Goal: Navigation & Orientation: Find specific page/section

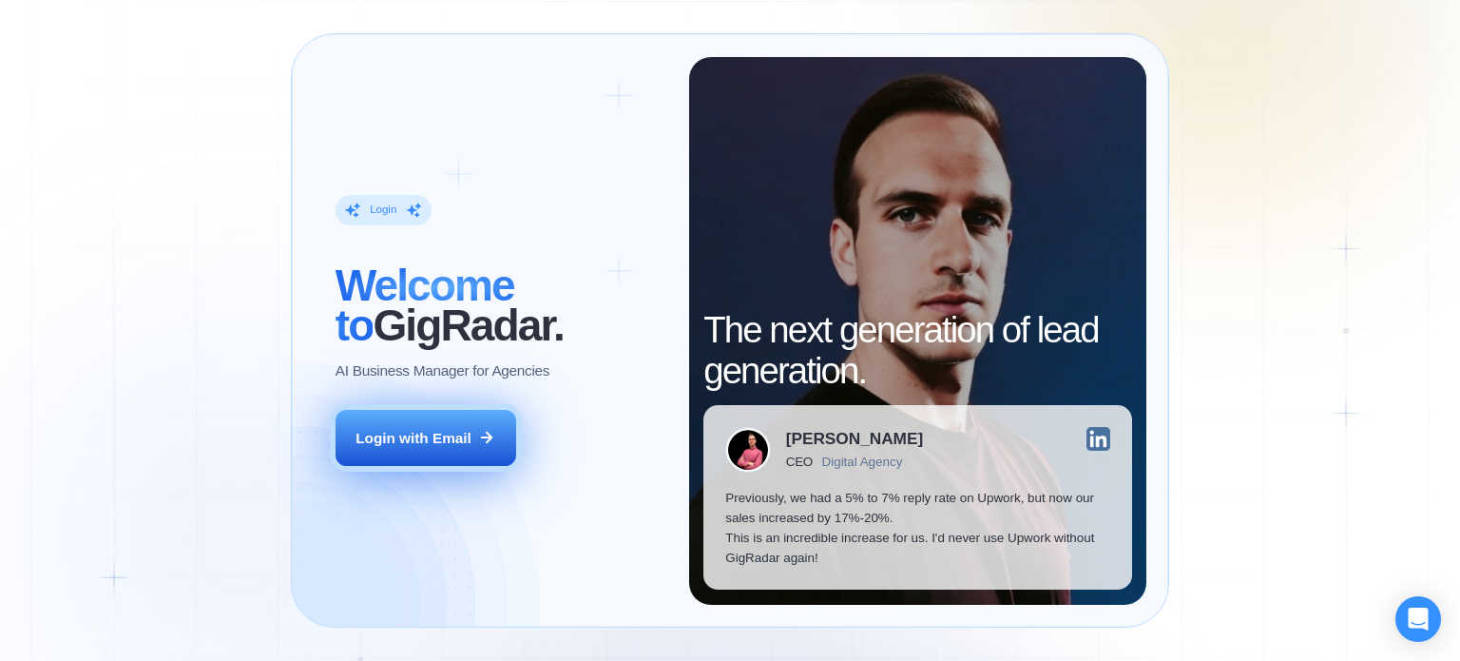
click at [426, 445] on div "Login with Email" at bounding box center [414, 438] width 116 height 20
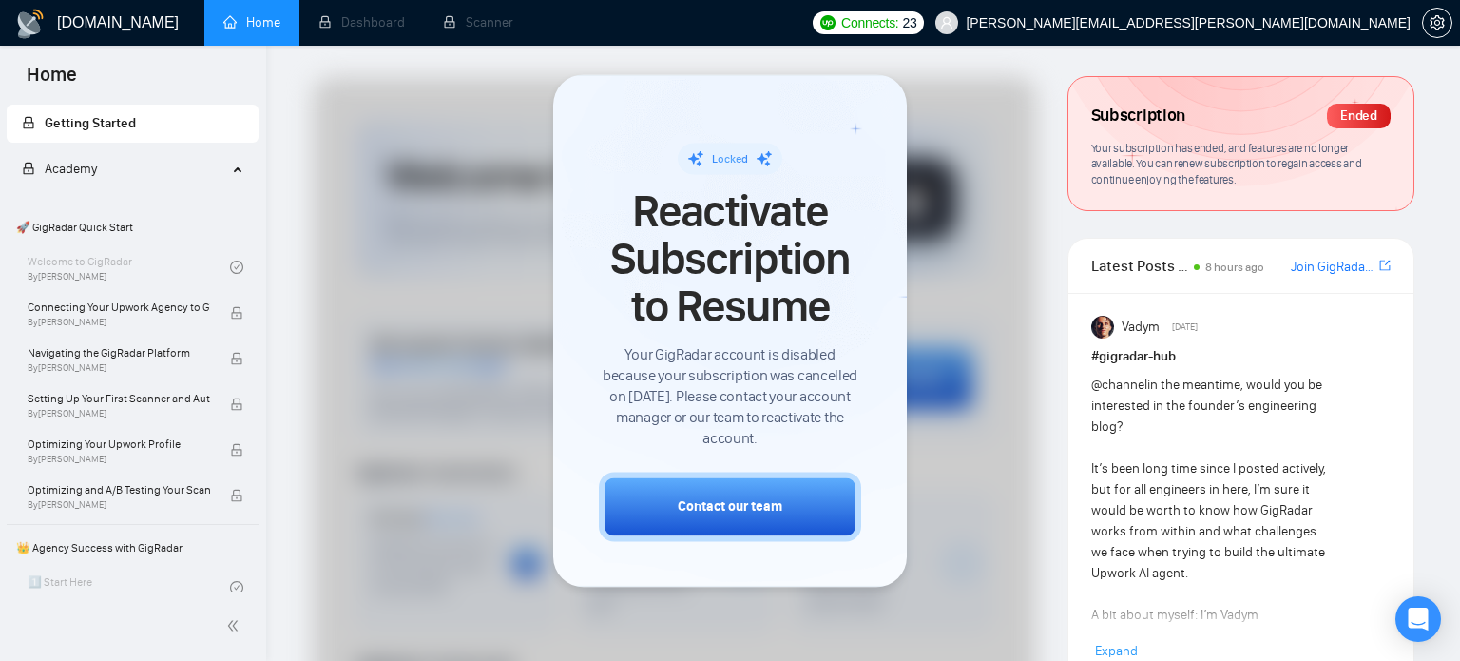
click at [946, 458] on div at bounding box center [674, 587] width 723 height 1020
click at [986, 228] on div at bounding box center [674, 587] width 723 height 1020
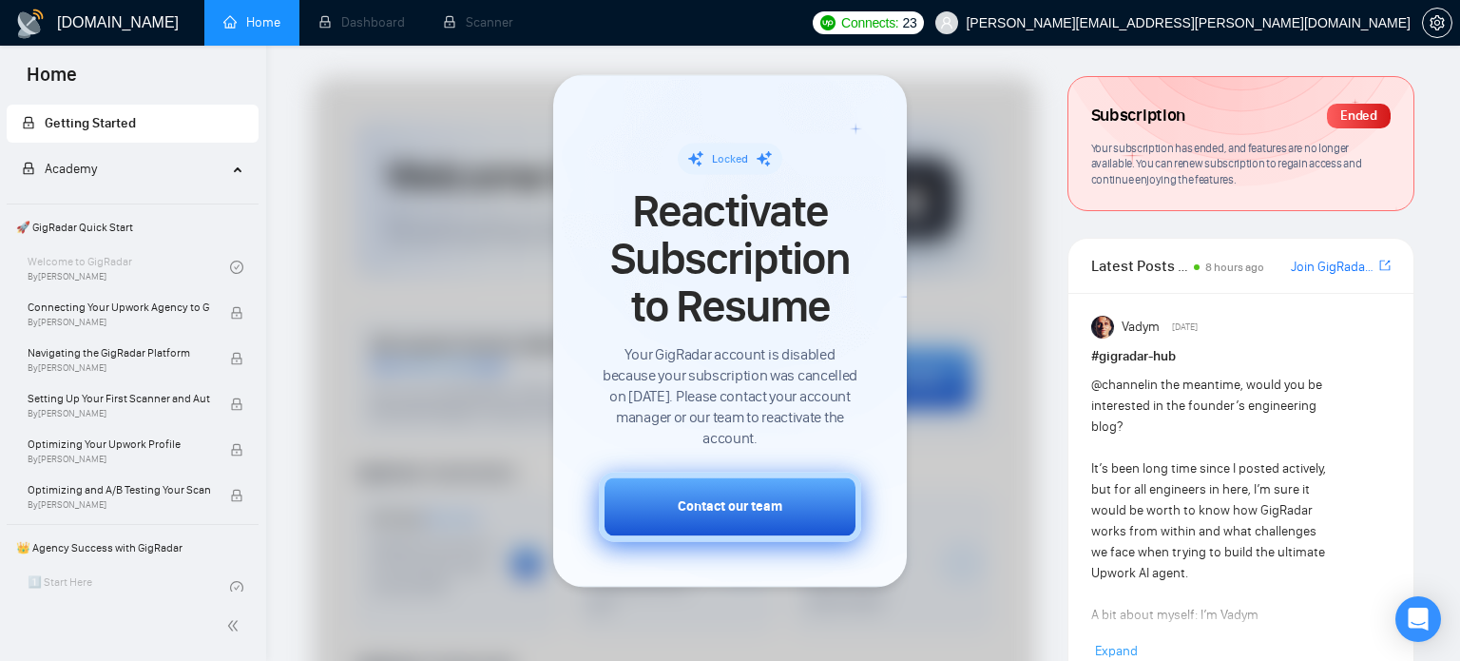
click at [802, 520] on button "Contact our team" at bounding box center [730, 505] width 262 height 69
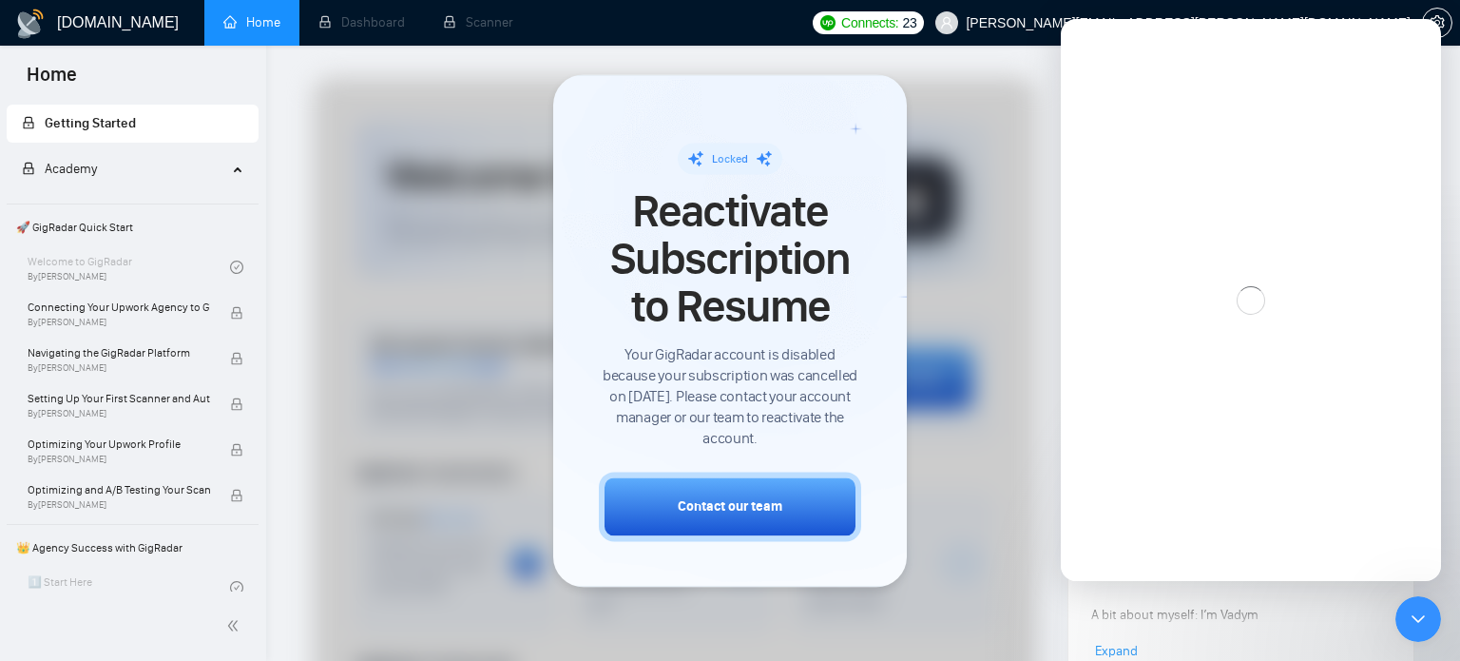
click at [984, 277] on div at bounding box center [674, 587] width 723 height 1020
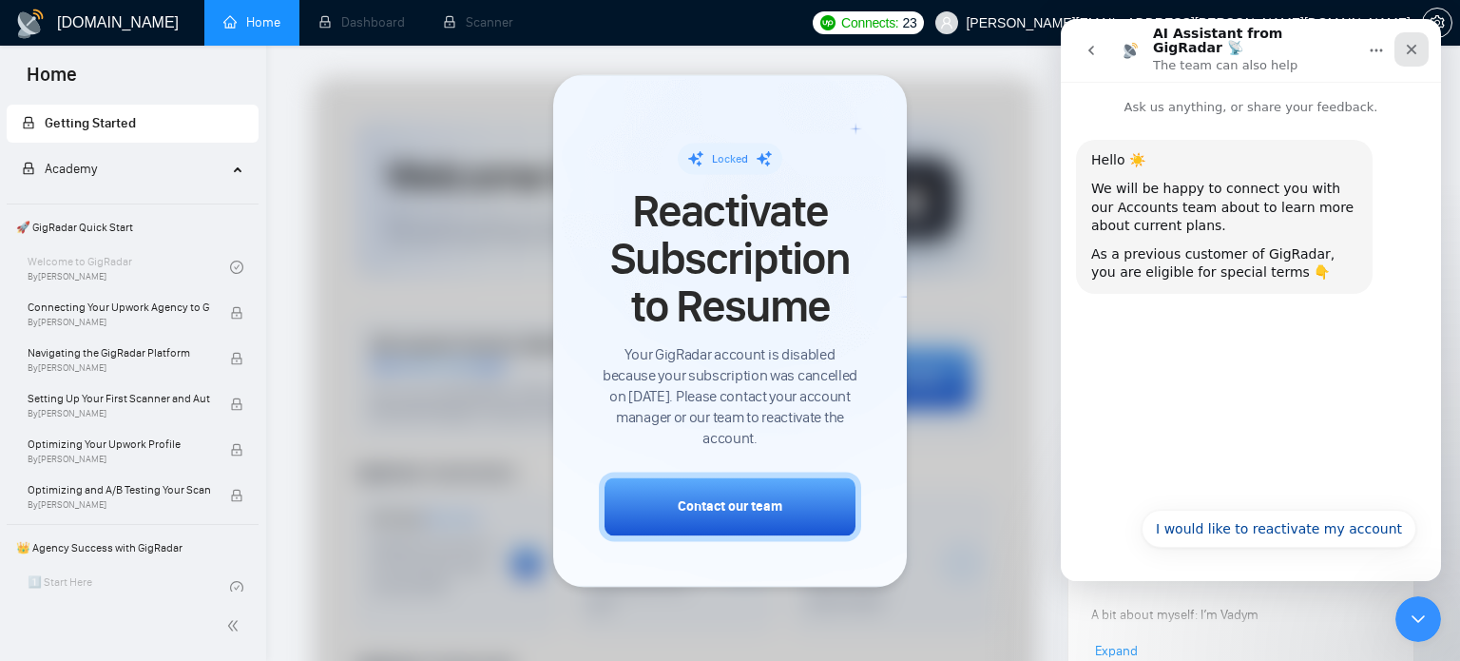
click at [1413, 48] on icon "Close" at bounding box center [1411, 49] width 15 height 15
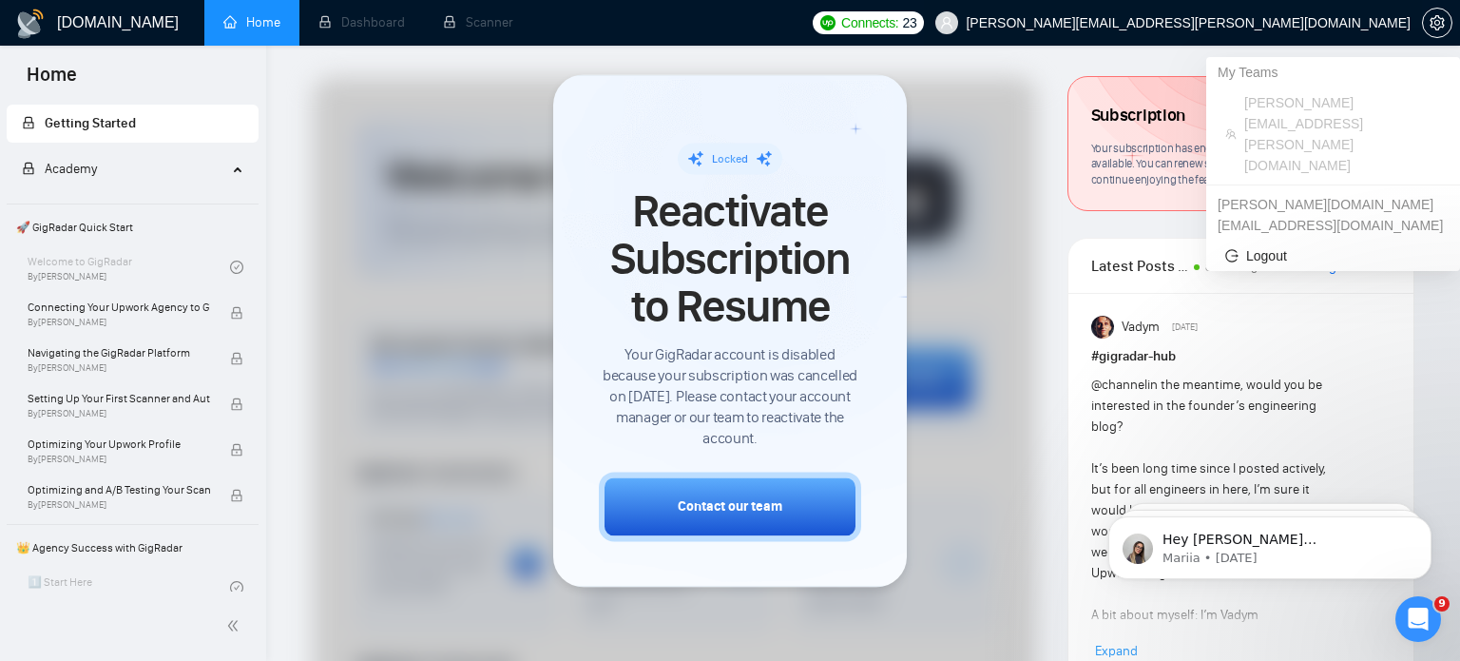
click at [1291, 23] on span "[PERSON_NAME][EMAIL_ADDRESS][PERSON_NAME][DOMAIN_NAME]" at bounding box center [1188, 23] width 445 height 0
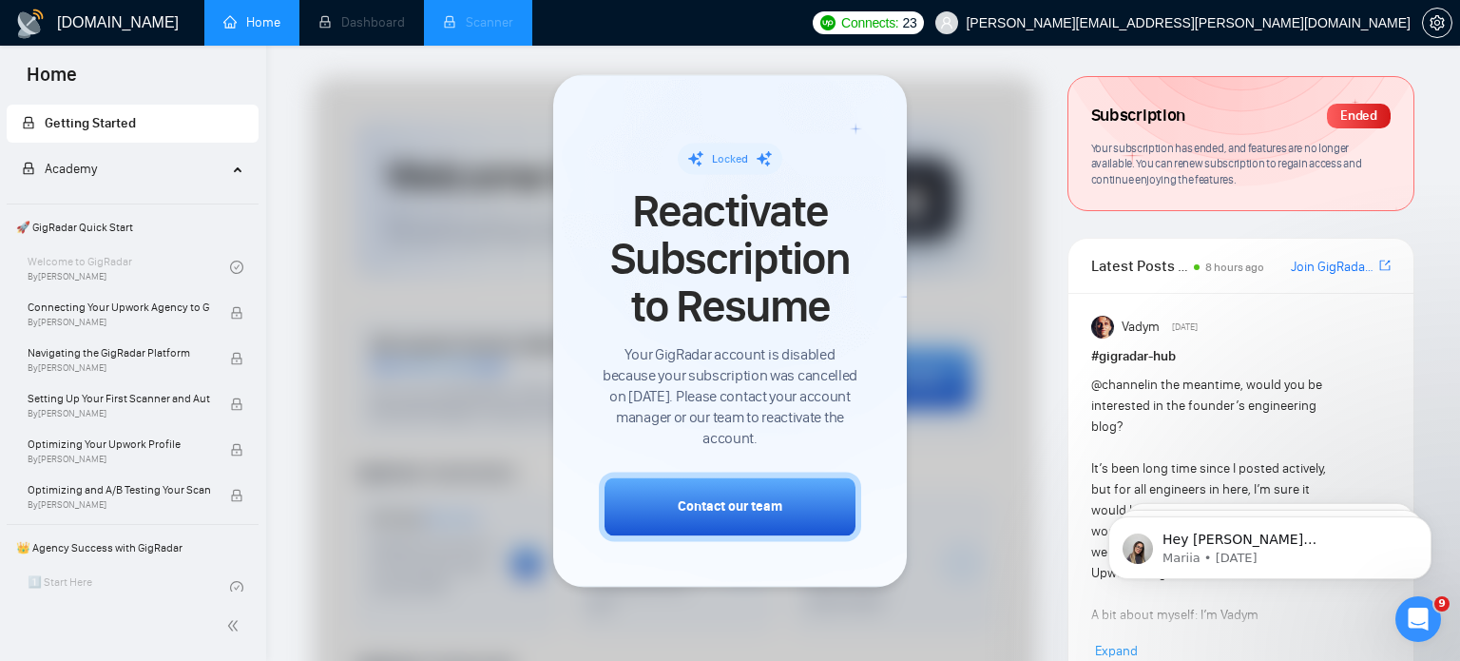
click at [458, 26] on li "Scanner" at bounding box center [478, 23] width 108 height 46
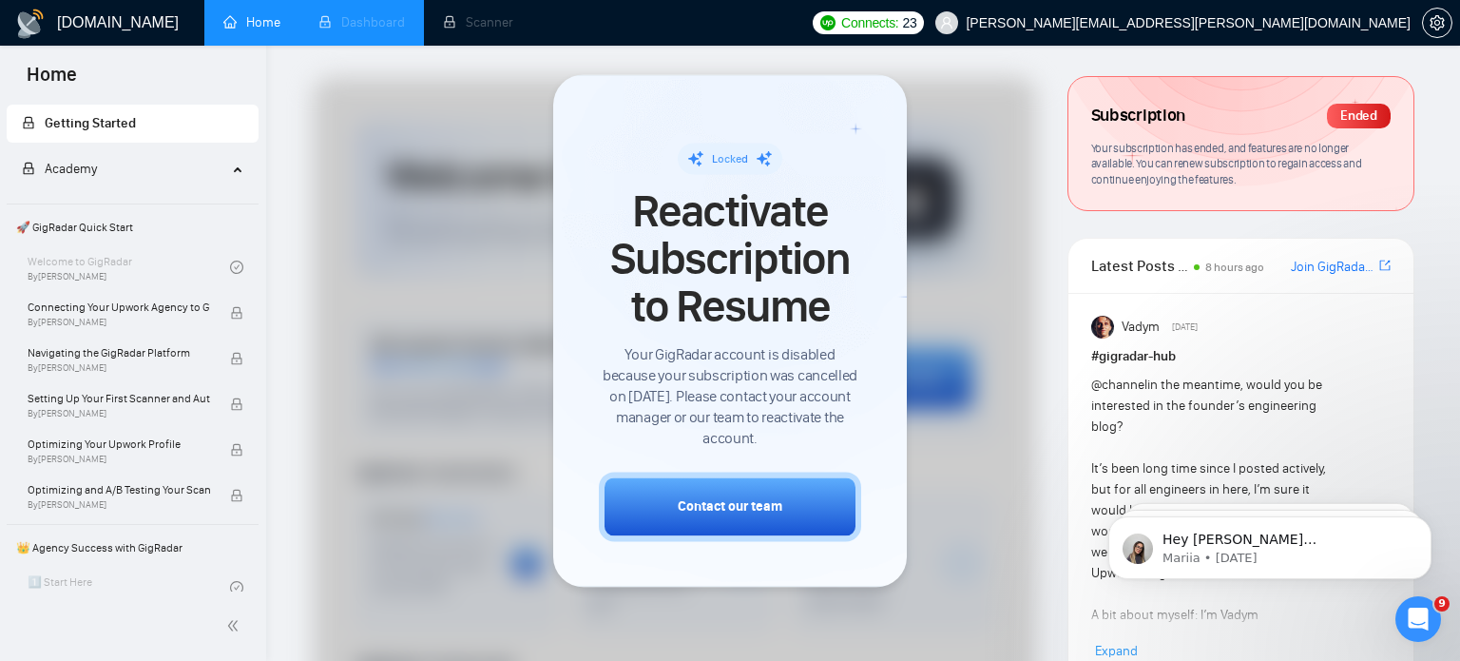
click at [384, 33] on li "Dashboard" at bounding box center [361, 23] width 125 height 46
click at [249, 30] on link "Home" at bounding box center [251, 22] width 57 height 16
click at [358, 21] on li "Dashboard" at bounding box center [361, 23] width 125 height 46
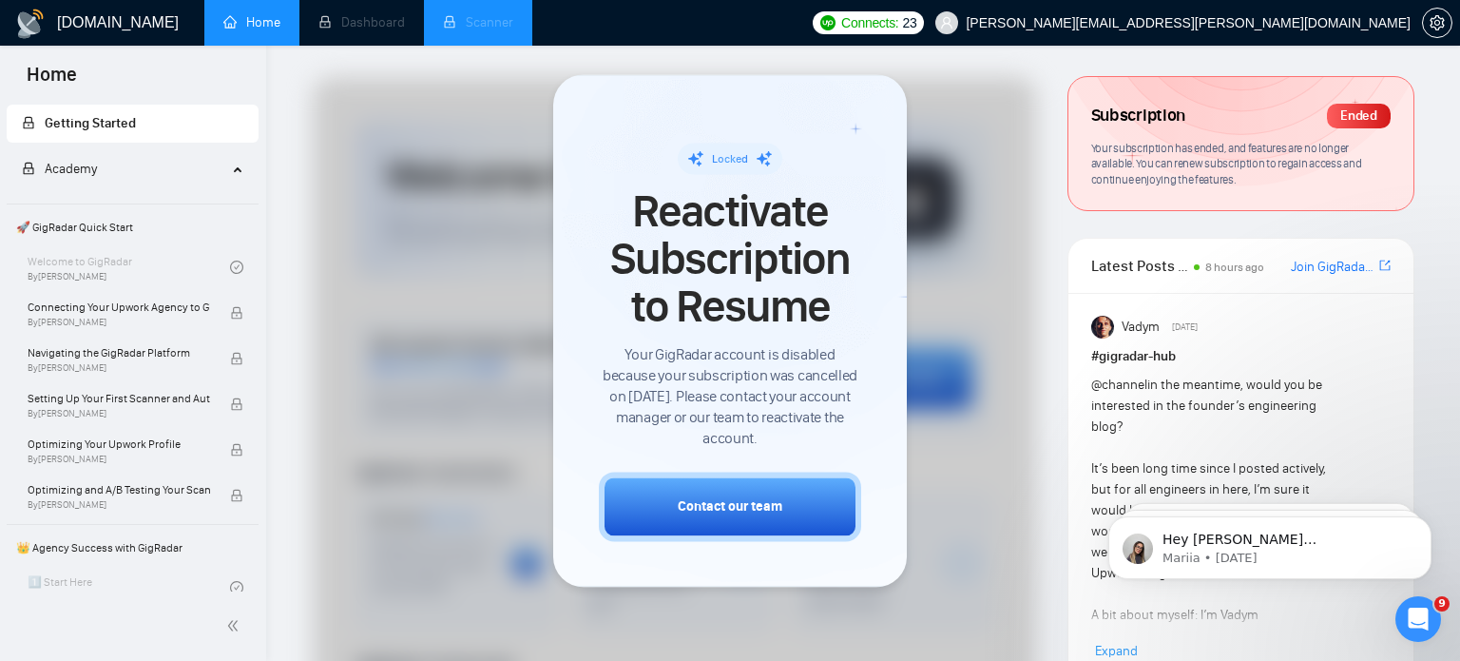
click at [490, 38] on li "Scanner" at bounding box center [478, 23] width 108 height 46
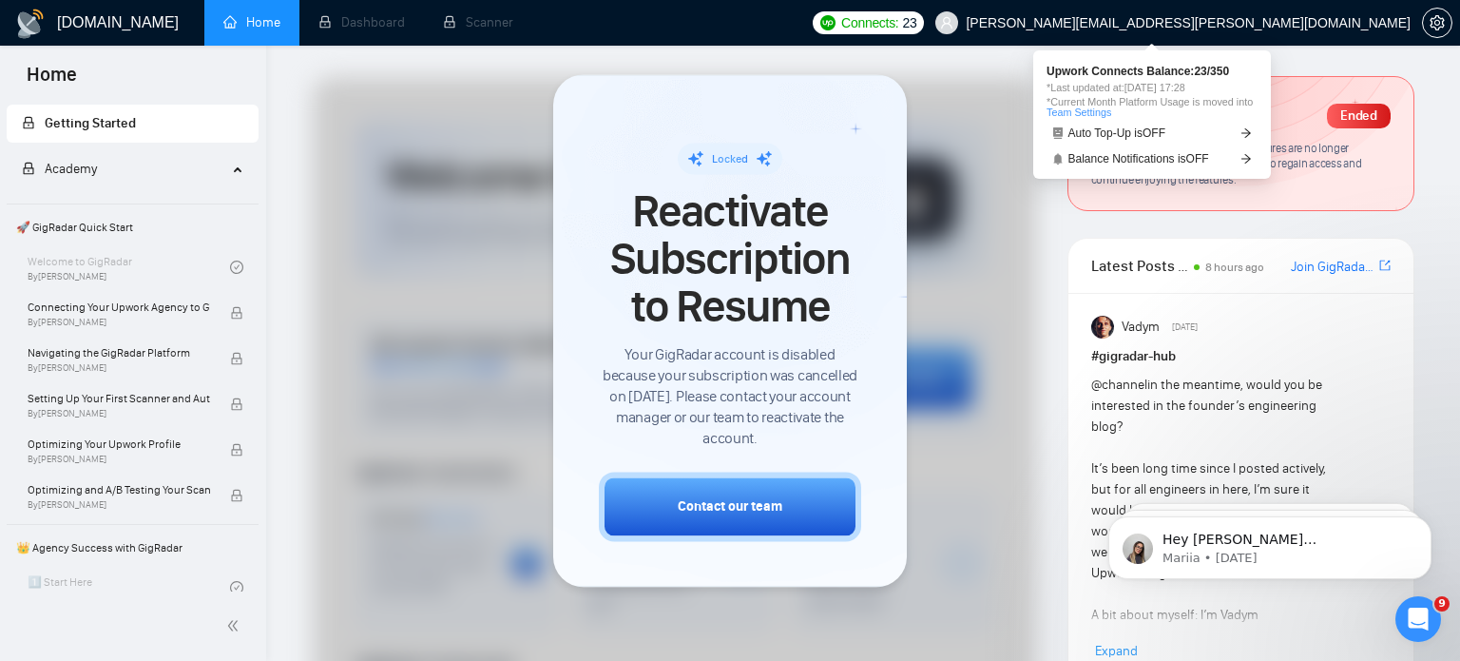
click at [916, 22] on span "23" at bounding box center [909, 22] width 14 height 21
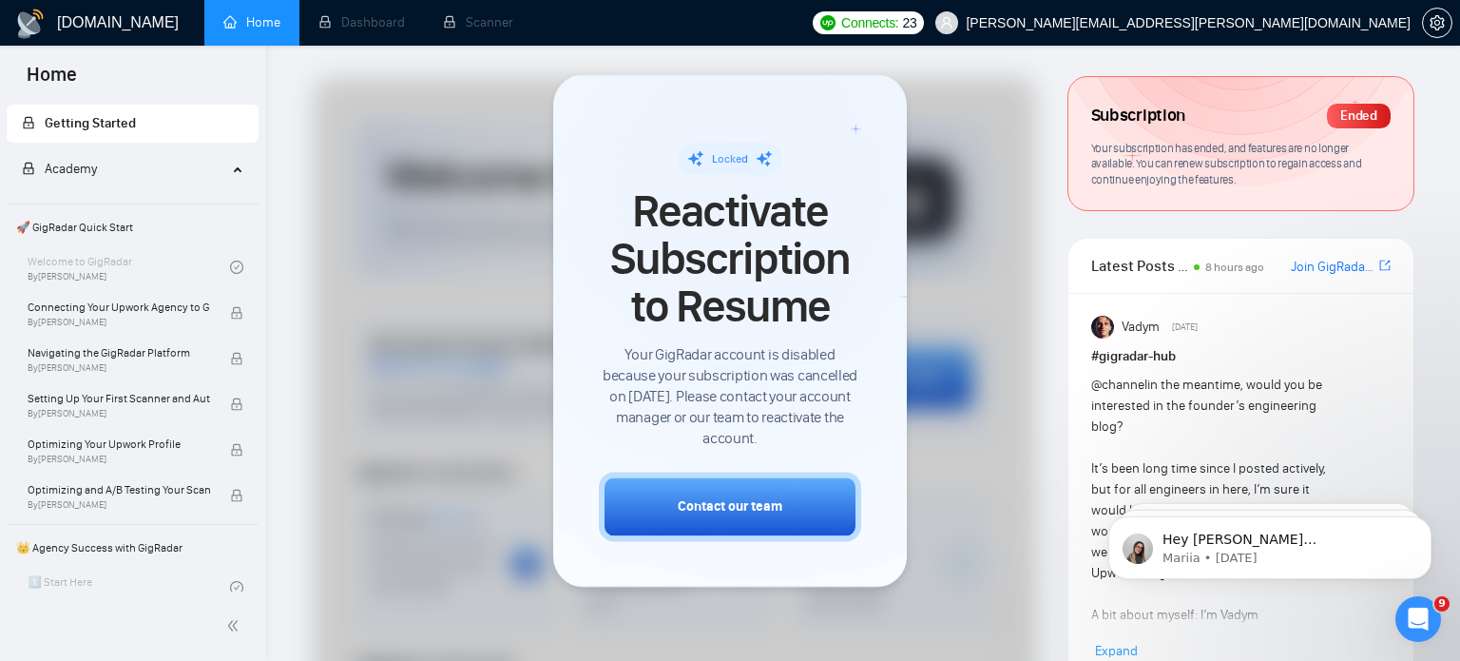
click at [1027, 288] on div at bounding box center [674, 587] width 723 height 1020
click at [64, 22] on h1 "[DOMAIN_NAME]" at bounding box center [118, 23] width 122 height 46
